Goal: Find specific page/section: Find specific page/section

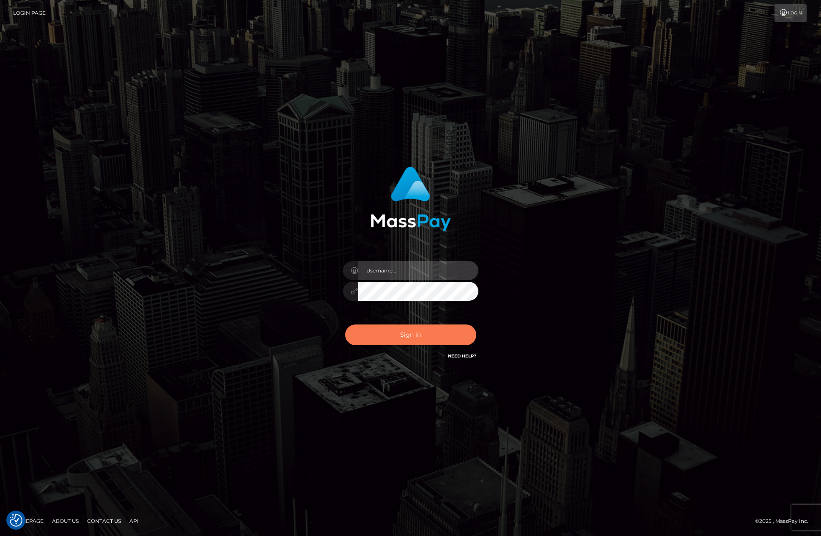
type input "tiana.whop"
click at [422, 333] on button "Sign in" at bounding box center [410, 335] width 131 height 21
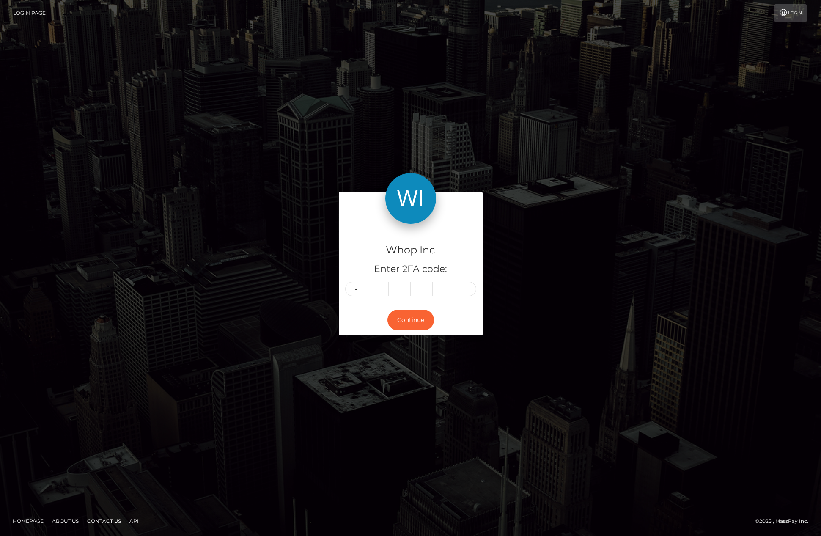
type input "9"
type input "1"
type input "9"
type input "2"
type input "9"
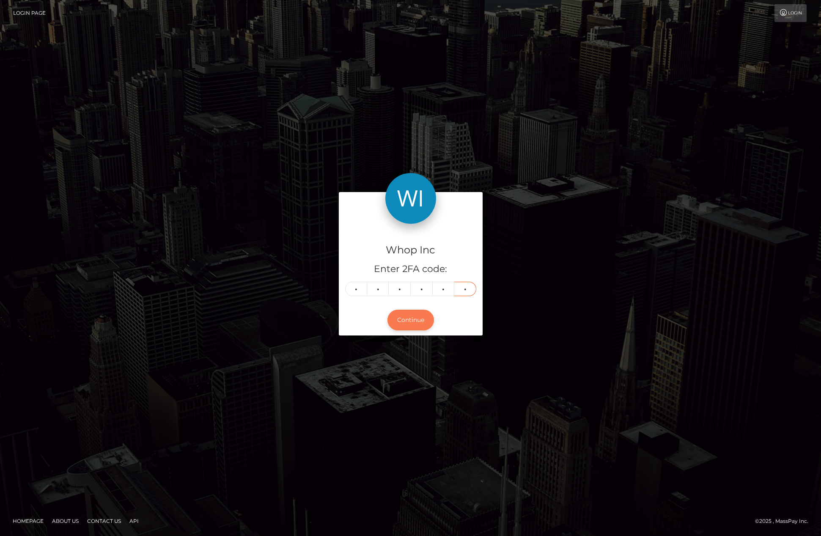
type input "2"
click at [419, 322] on button "Continue" at bounding box center [411, 320] width 47 height 21
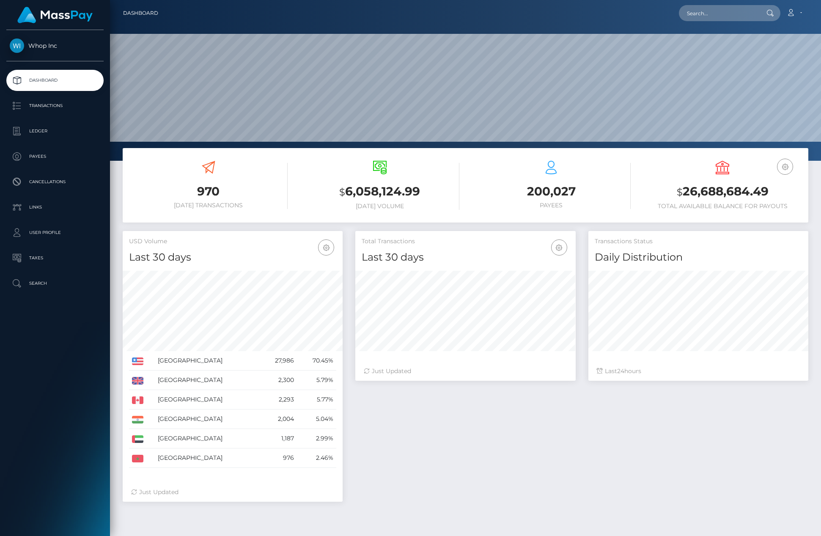
scroll to position [150, 220]
click at [731, 16] on input "text" at bounding box center [719, 13] width 80 height 16
paste input "callum.mills@servedia.co"
type input "callum.mills@servedia.co"
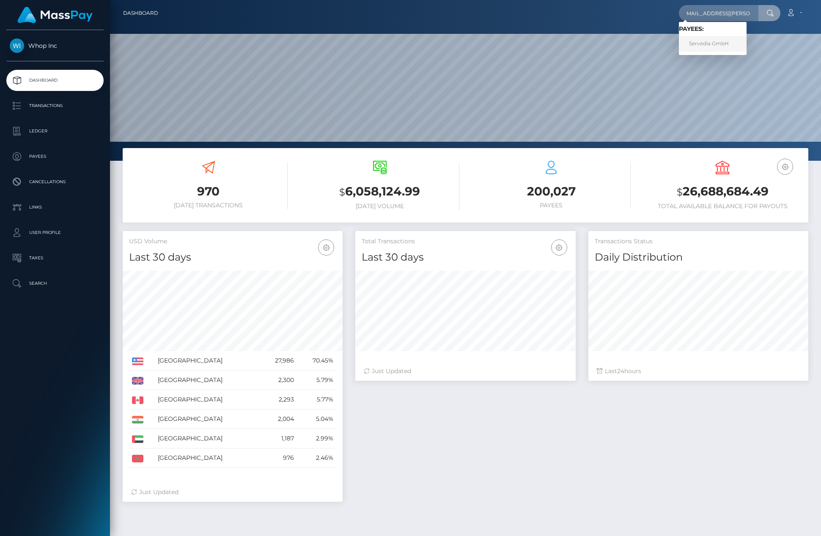
click at [725, 46] on link "Servedia GmbH" at bounding box center [713, 44] width 68 height 16
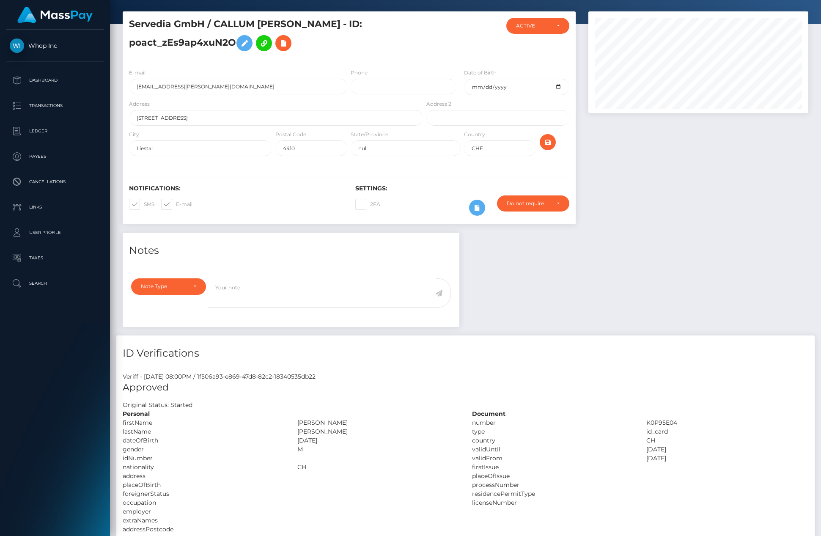
scroll to position [22, 0]
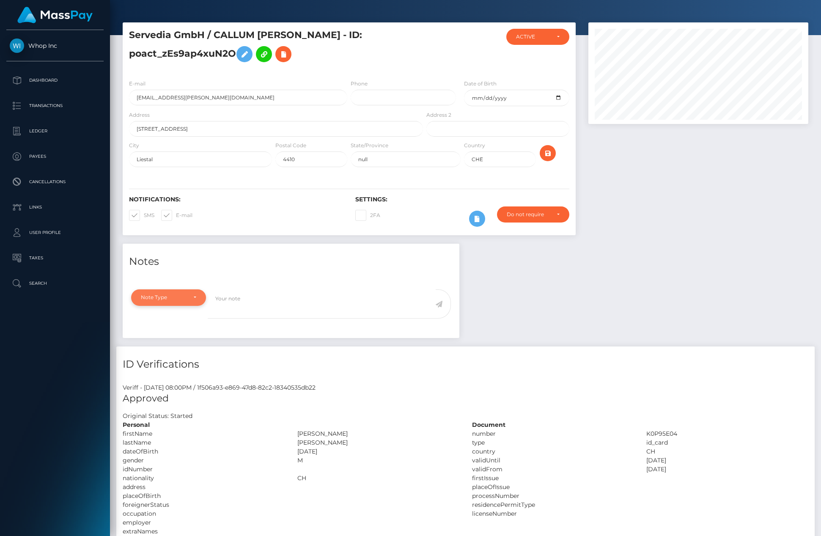
click at [191, 303] on div "Note Type" at bounding box center [168, 297] width 75 height 16
click at [267, 285] on div "Note Type Compliance Clear Compliance General Note Type Note Type Compliance Cl…" at bounding box center [291, 311] width 337 height 54
click at [480, 218] on icon at bounding box center [477, 219] width 10 height 11
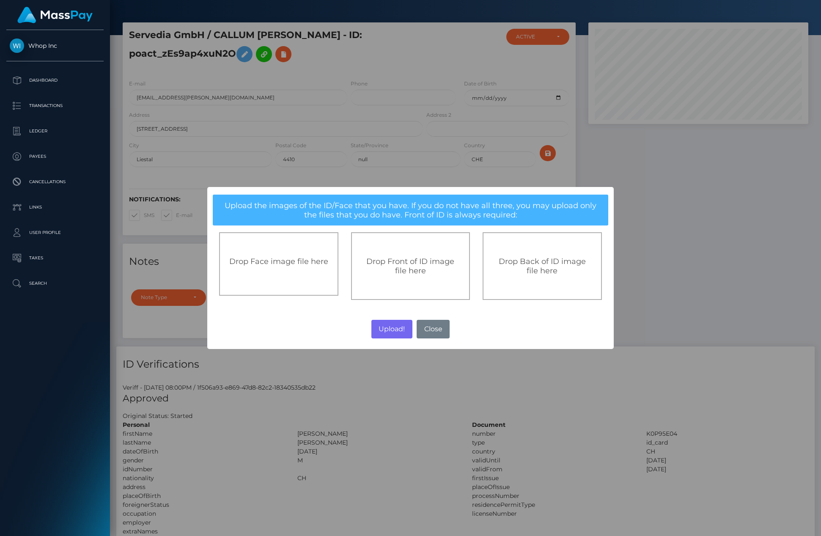
click at [748, 214] on div "× Upload the images of the ID/Face that you have. If you do not have all three,…" at bounding box center [410, 268] width 821 height 536
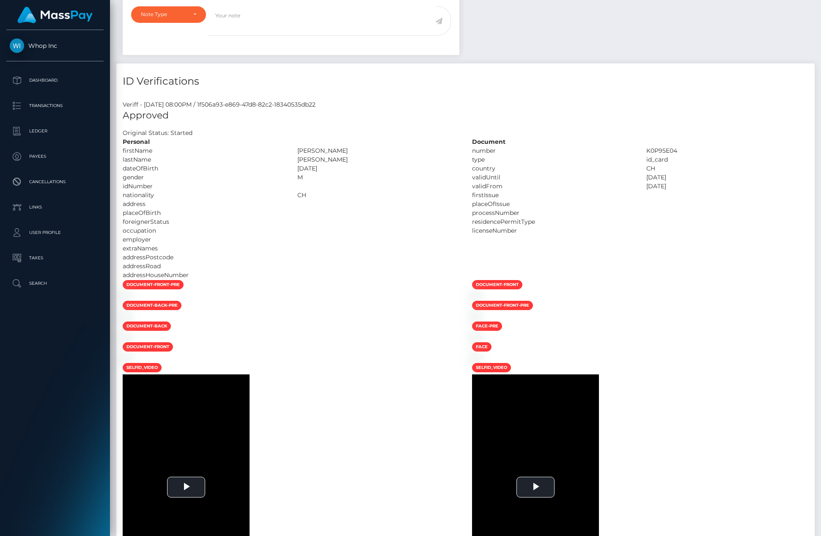
scroll to position [0, 0]
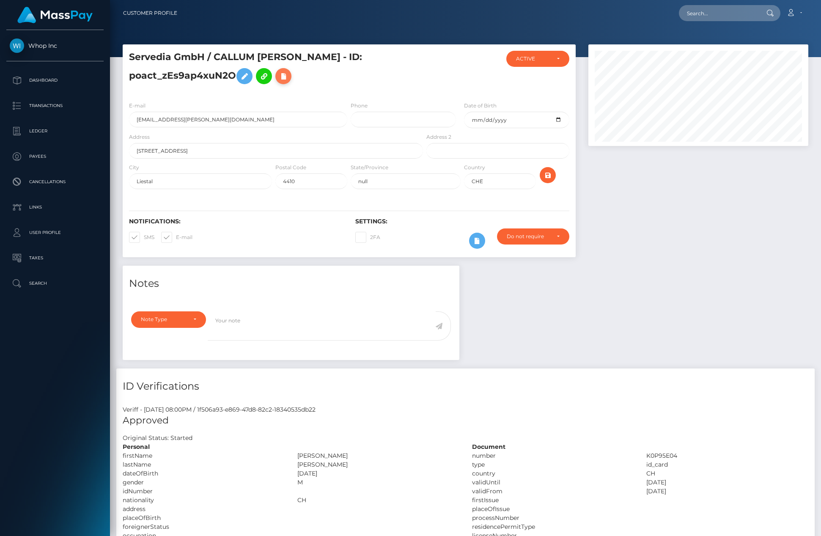
click at [287, 77] on icon at bounding box center [283, 76] width 10 height 11
select select
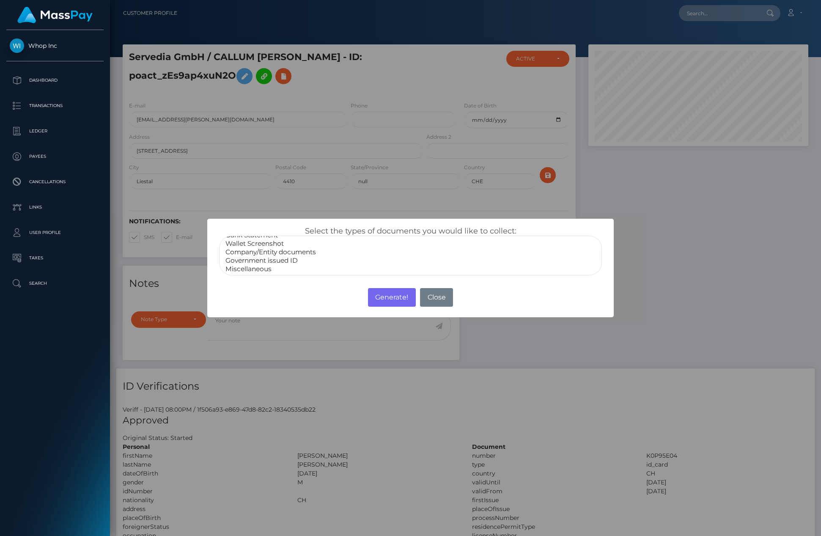
scroll to position [17, 0]
click at [524, 184] on div "× Select the types of documents you would like to collect: Paper Check Bank Sta…" at bounding box center [410, 268] width 821 height 536
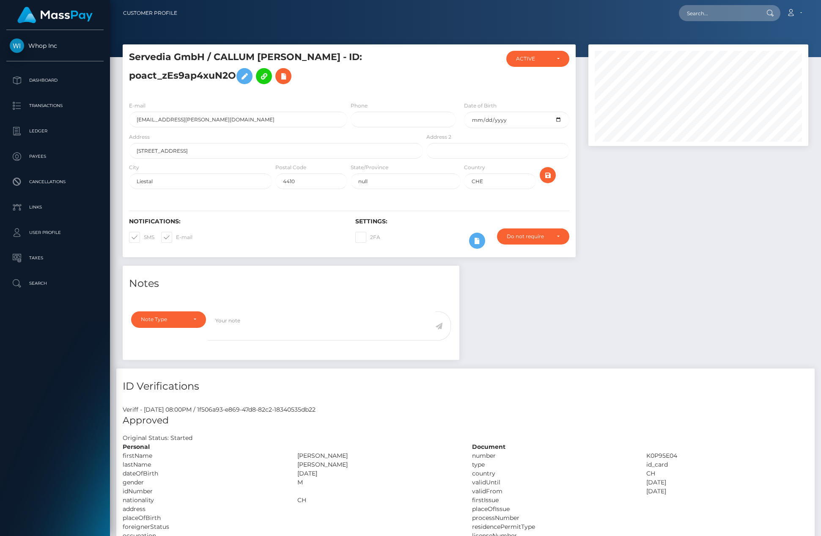
click at [656, 265] on div at bounding box center [698, 154] width 233 height 221
